Goal: Task Accomplishment & Management: Use online tool/utility

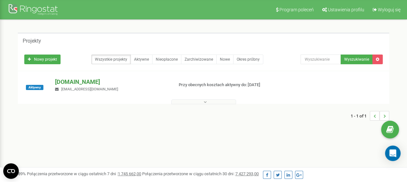
click at [76, 79] on p "[DOMAIN_NAME]" at bounding box center [111, 82] width 113 height 8
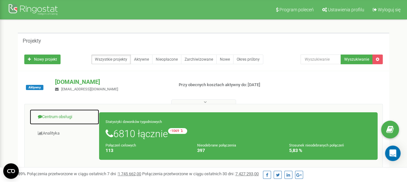
click at [63, 116] on link "Centrum obsługi" at bounding box center [64, 117] width 70 height 16
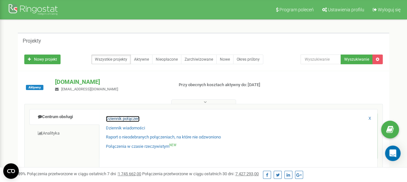
click at [112, 119] on link "Dziennik połączeń" at bounding box center [123, 119] width 34 height 6
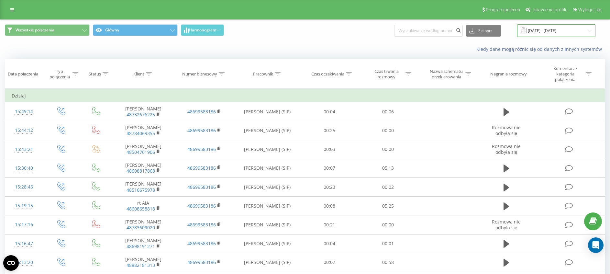
click at [565, 32] on input "[DATE] - [DATE]" at bounding box center [556, 30] width 78 height 13
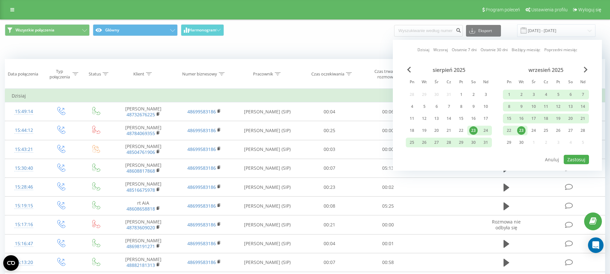
click at [523, 129] on div "23" at bounding box center [521, 130] width 8 height 8
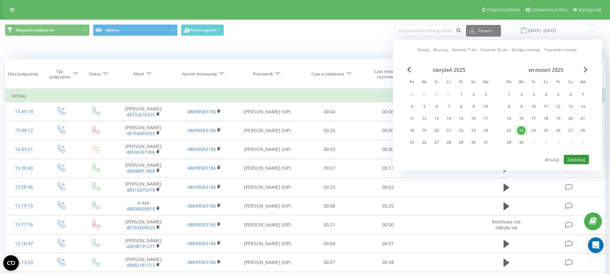
click at [568, 159] on button "Zastosuj" at bounding box center [576, 159] width 25 height 9
type input "[DATE] - [DATE]"
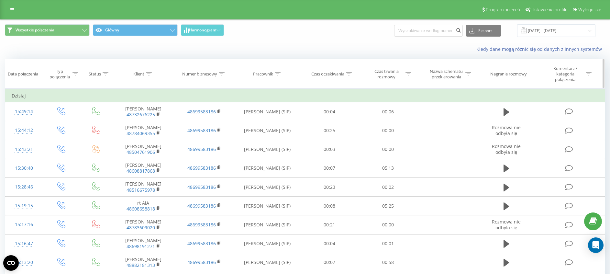
click at [408, 73] on icon at bounding box center [408, 73] width 6 height 3
click at [401, 109] on div at bounding box center [384, 108] width 46 height 6
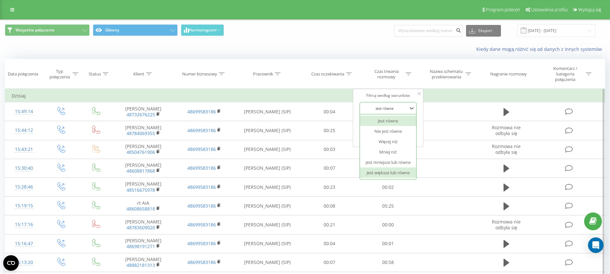
click at [395, 170] on div "Jest większe lub równe" at bounding box center [388, 172] width 56 height 10
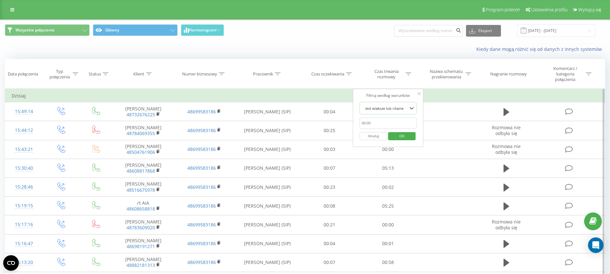
click at [385, 122] on input "text" at bounding box center [387, 122] width 57 height 11
type input "00:20"
click at [400, 137] on span "OK" at bounding box center [402, 136] width 18 height 10
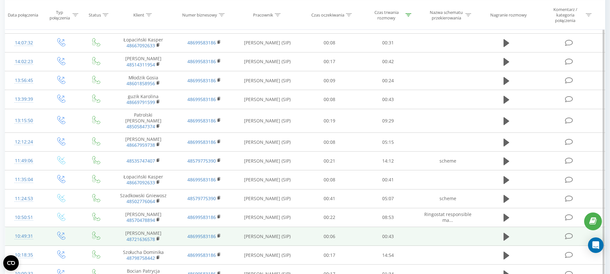
scroll to position [324, 0]
